Goal: Information Seeking & Learning: Check status

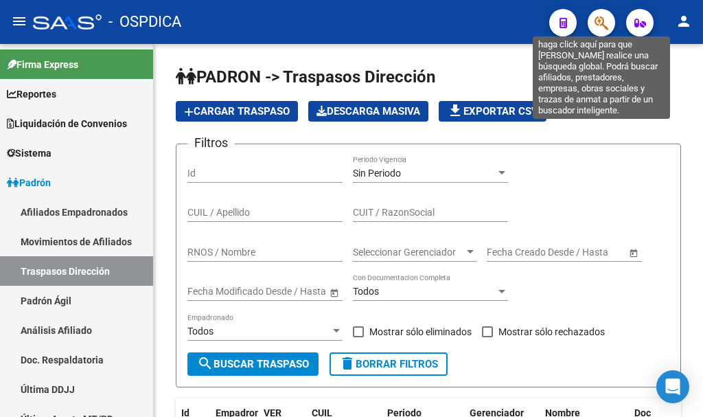
click at [442, 21] on icon "button" at bounding box center [601, 23] width 14 height 16
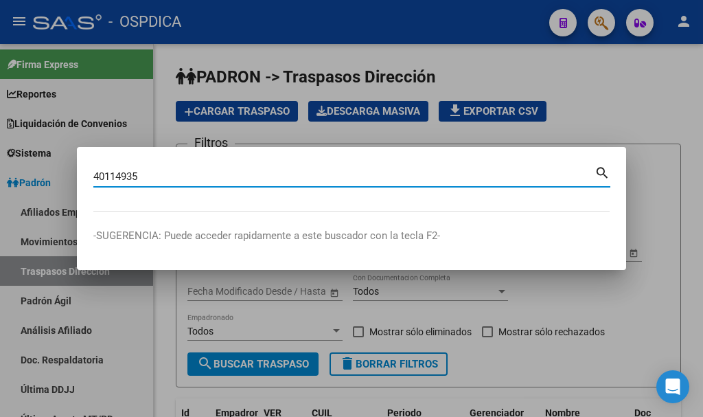
type input "40114935"
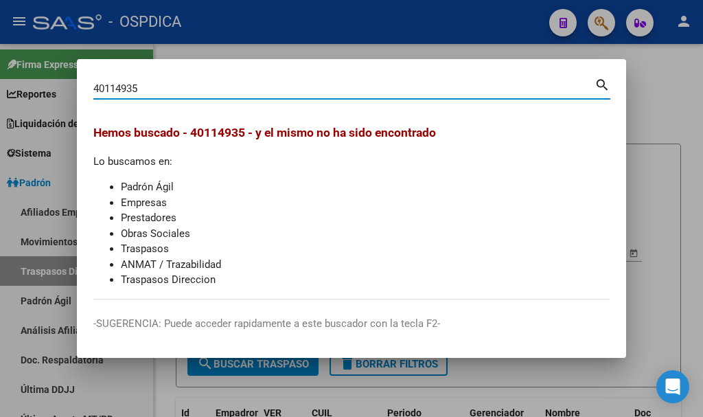
click at [442, 21] on div at bounding box center [351, 208] width 703 height 417
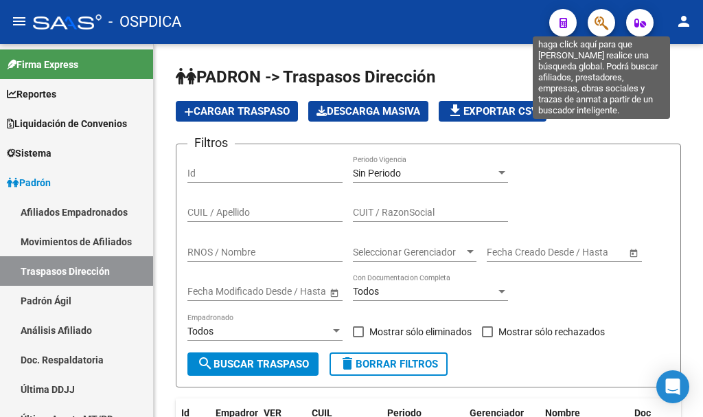
click at [442, 20] on icon "button" at bounding box center [601, 23] width 14 height 16
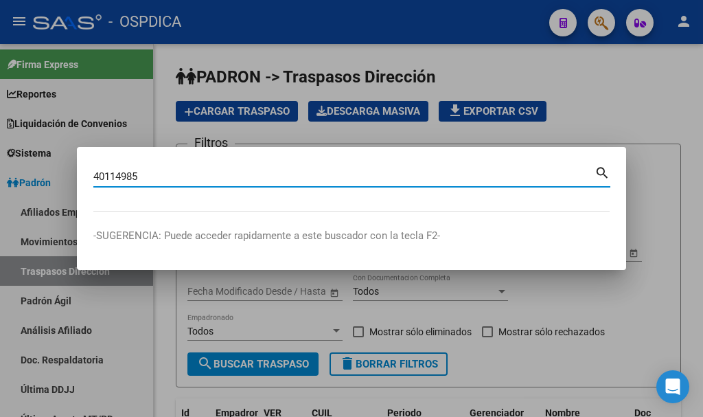
type input "40114985"
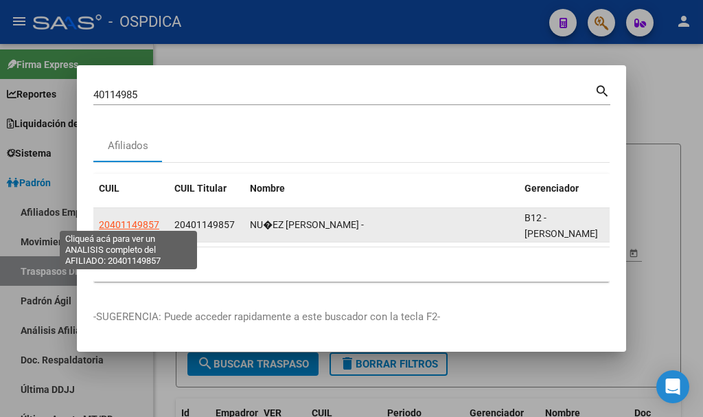
click at [125, 219] on span "20401149857" at bounding box center [129, 224] width 60 height 11
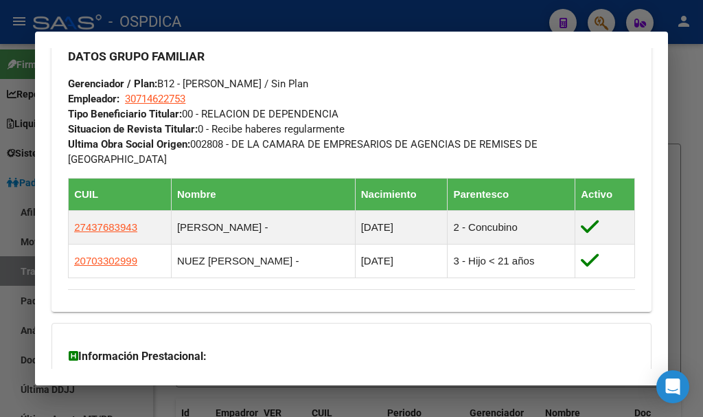
scroll to position [890, 0]
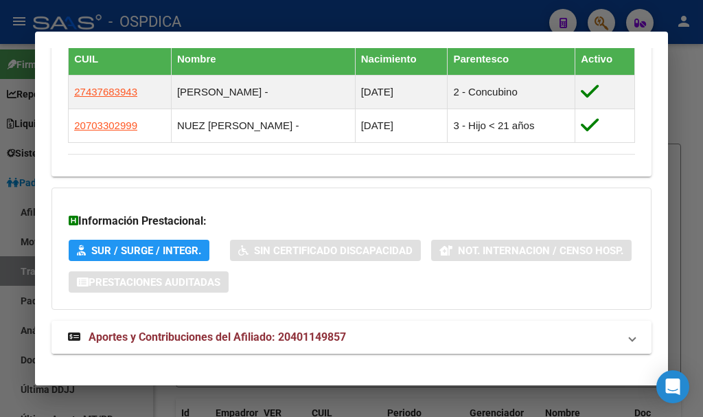
click at [185, 330] on span "Aportes y Contribuciones del Afiliado: 20401149857" at bounding box center [217, 336] width 257 height 13
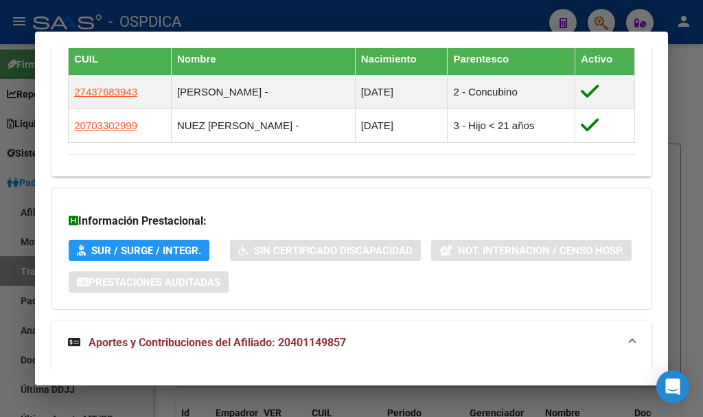
click at [185, 336] on span "Aportes y Contribuciones del Afiliado: 20401149857" at bounding box center [217, 342] width 257 height 13
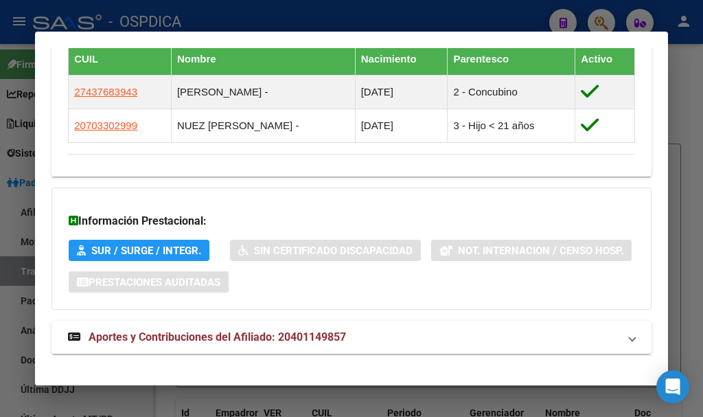
click at [184, 330] on span "Aportes y Contribuciones del Afiliado: 20401149857" at bounding box center [217, 336] width 257 height 13
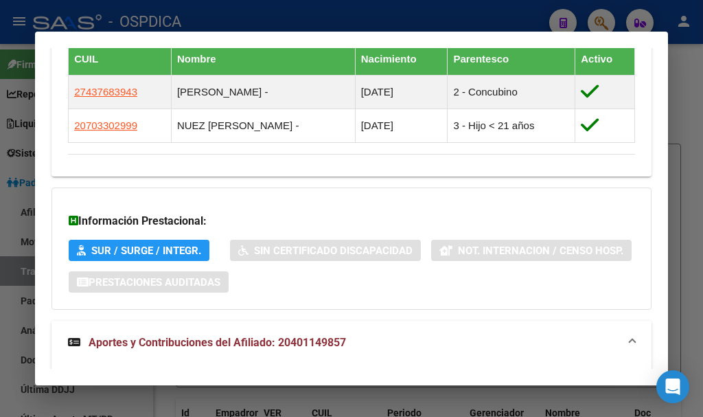
click at [184, 321] on mat-expansion-panel-header "Aportes y Contribuciones del Afiliado: 20401149857" at bounding box center [351, 343] width 600 height 44
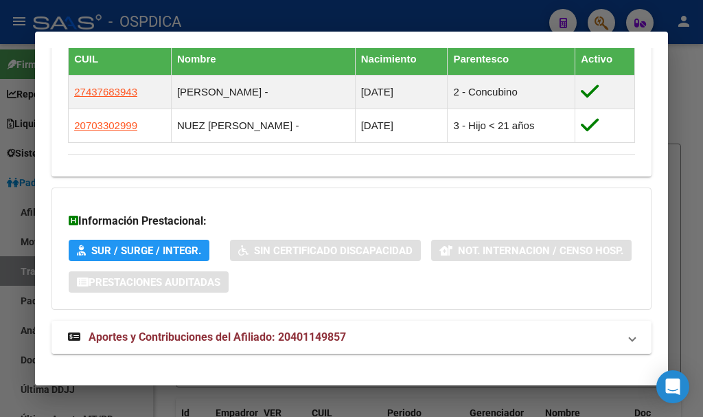
click at [282, 330] on span "Aportes y Contribuciones del Afiliado: 20401149857" at bounding box center [217, 336] width 257 height 13
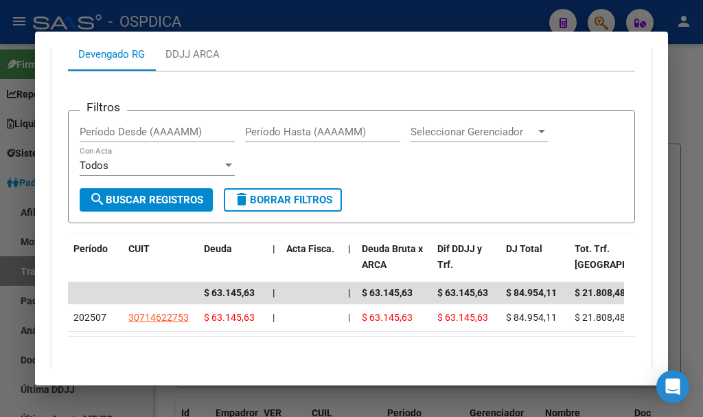
scroll to position [1343, 0]
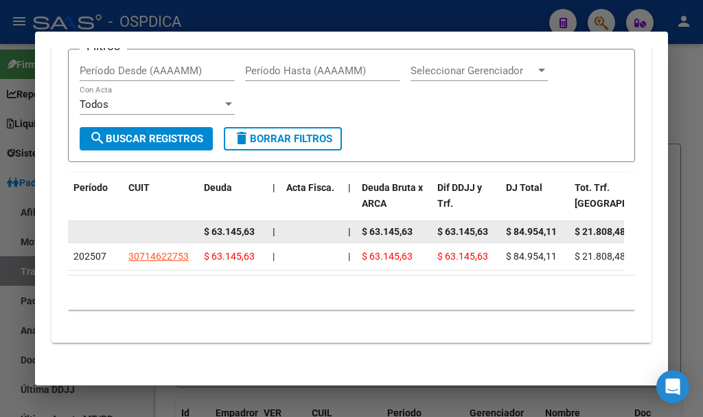
click at [442, 226] on span "$ 21.808,48" at bounding box center [600, 231] width 51 height 11
